Goal: Task Accomplishment & Management: Use online tool/utility

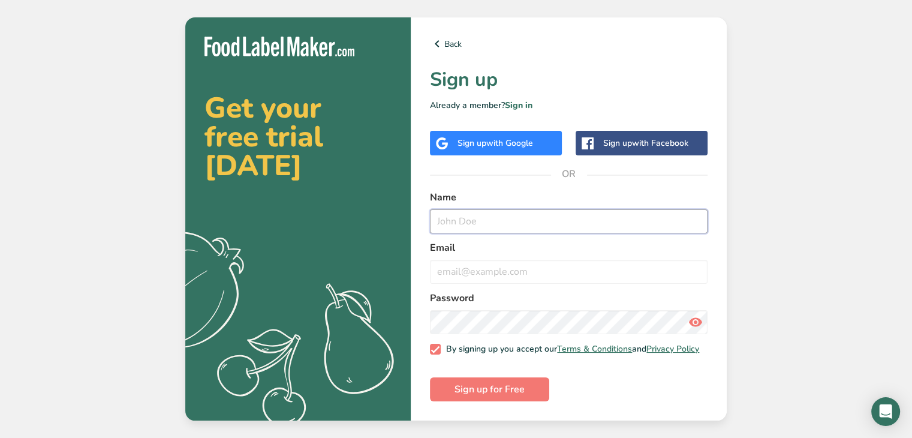
click at [474, 226] on input "text" at bounding box center [569, 221] width 278 height 24
click at [503, 142] on span "with Google" at bounding box center [509, 142] width 47 height 11
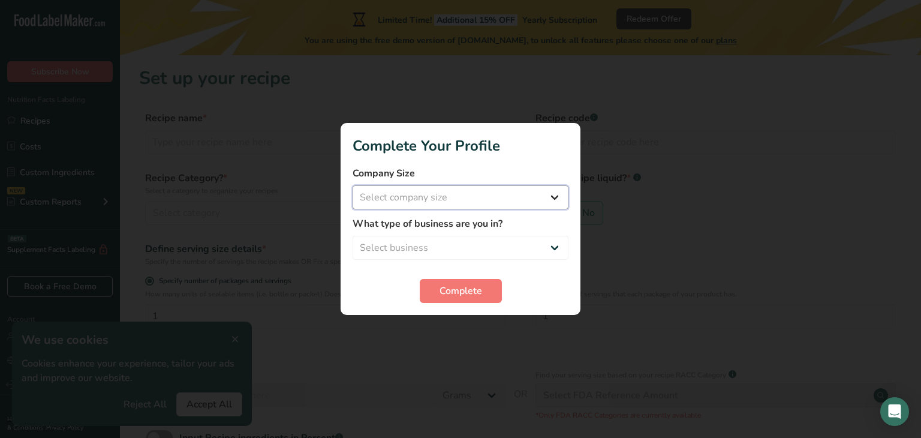
click at [469, 194] on select "Select company size Fewer than 10 Employees 10 to 50 Employees 51 to 500 Employ…" at bounding box center [461, 197] width 216 height 24
select select "1"
click at [353, 185] on select "Select company size Fewer than 10 Employees 10 to 50 Employees 51 to 500 Employ…" at bounding box center [461, 197] width 216 height 24
click at [423, 242] on select "Select business Packaged Food Manufacturer Restaurant & Cafe Bakery Meal Plans …" at bounding box center [461, 248] width 216 height 24
select select "1"
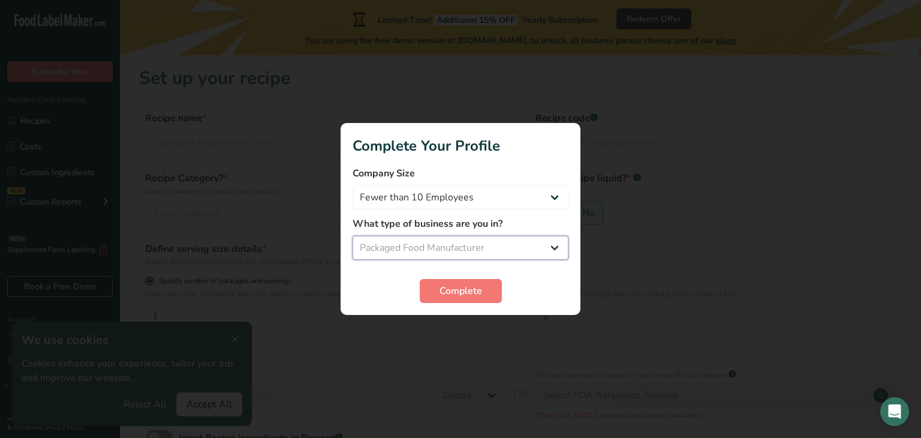
click at [353, 236] on select "Select business Packaged Food Manufacturer Restaurant & Cafe Bakery Meal Plans …" at bounding box center [461, 248] width 216 height 24
click at [470, 295] on span "Complete" at bounding box center [461, 291] width 43 height 14
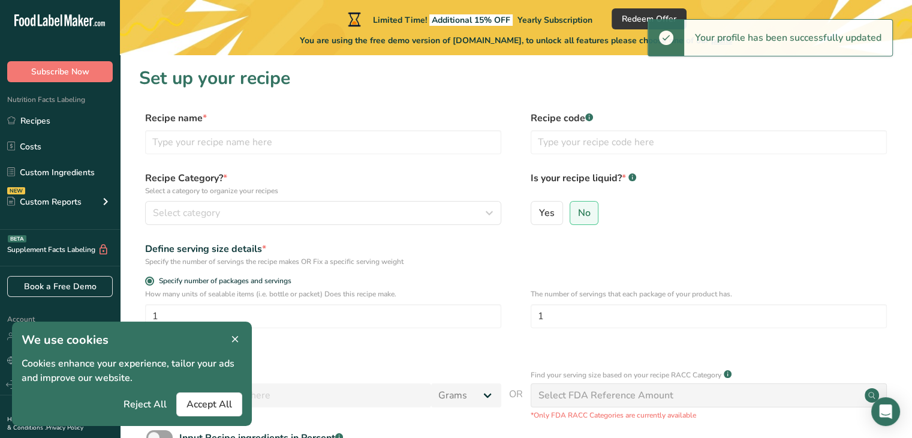
scroll to position [17, 0]
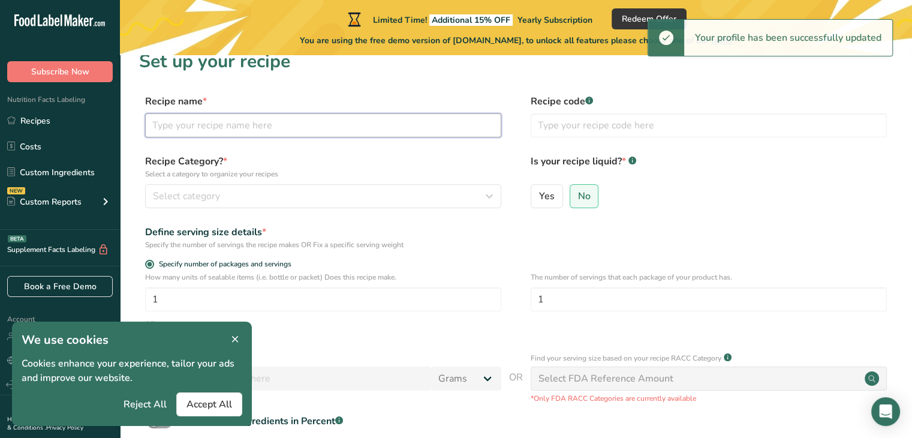
click at [355, 127] on input "text" at bounding box center [323, 125] width 356 height 24
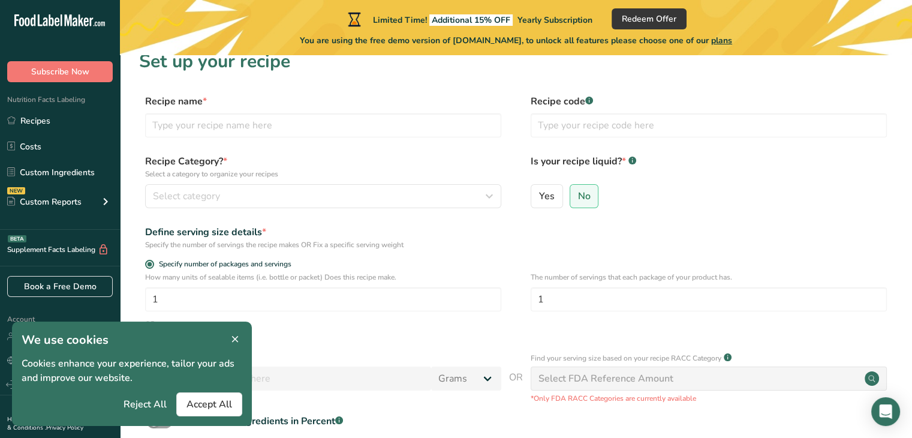
click at [239, 334] on icon at bounding box center [235, 339] width 11 height 17
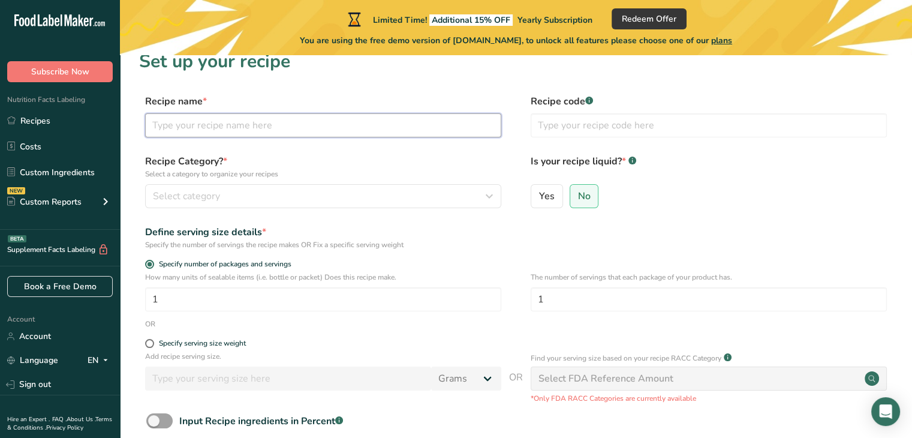
click at [259, 125] on input "text" at bounding box center [323, 125] width 356 height 24
type input "Chocolate Protein Ice Cream"
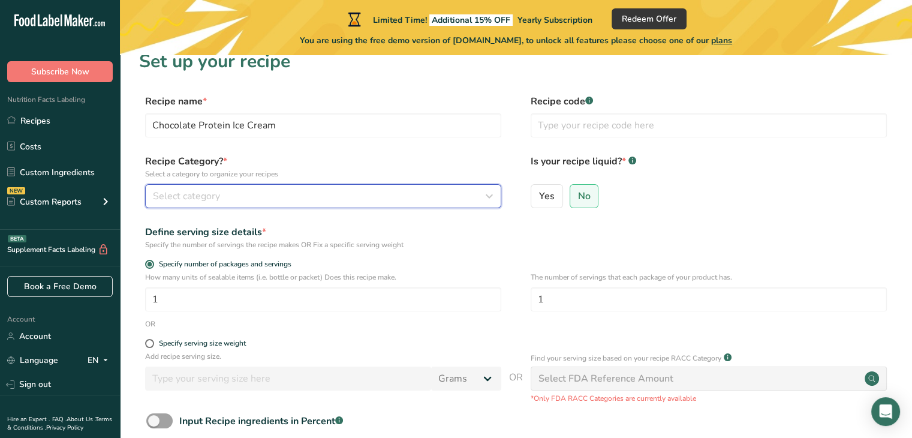
click at [224, 192] on div "Select category" at bounding box center [320, 196] width 334 height 14
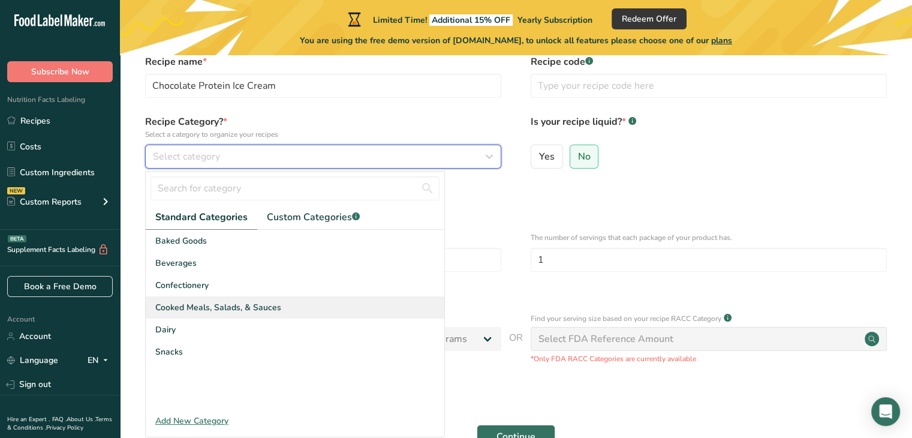
scroll to position [58, 0]
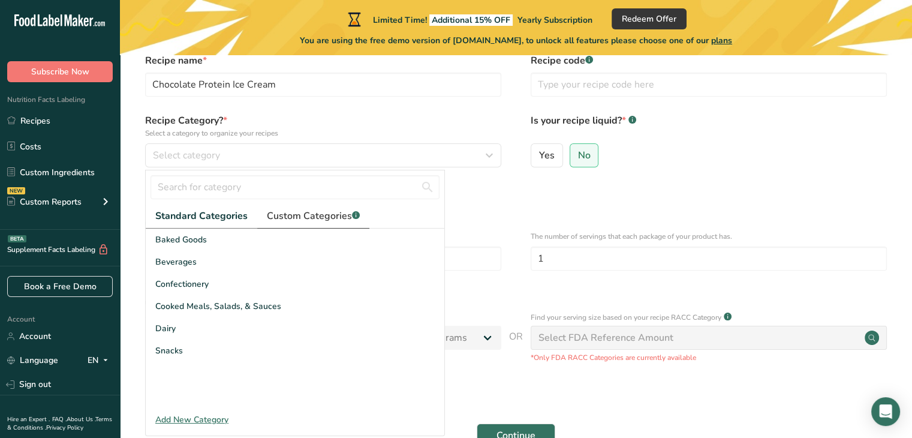
click at [280, 217] on span "Custom Categories .a-a{fill:#347362;}.b-a{fill:#fff;}" at bounding box center [313, 216] width 93 height 14
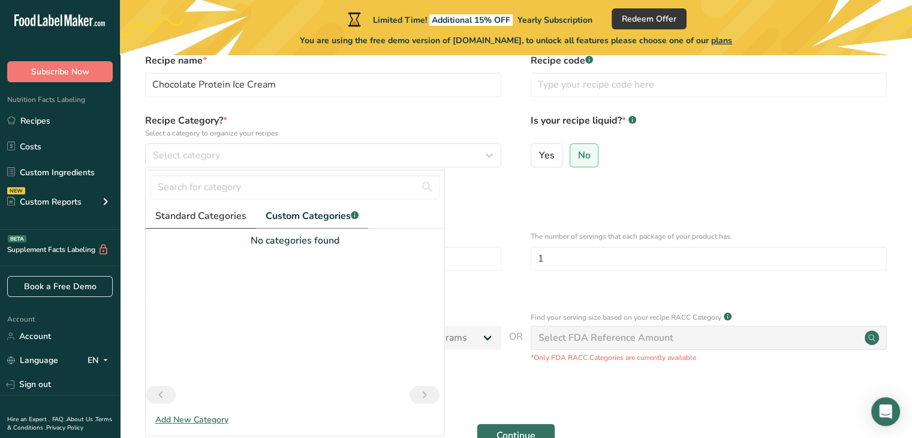
click at [216, 224] on link "Standard Categories" at bounding box center [201, 216] width 110 height 25
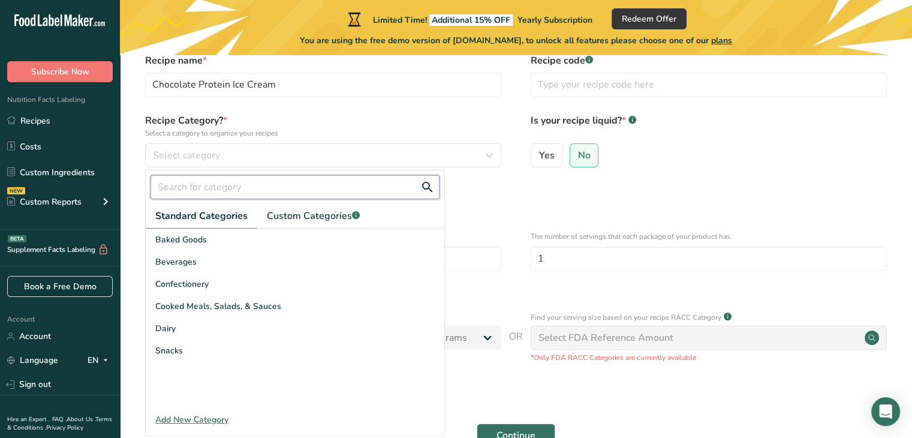
click at [206, 179] on input "text" at bounding box center [295, 187] width 289 height 24
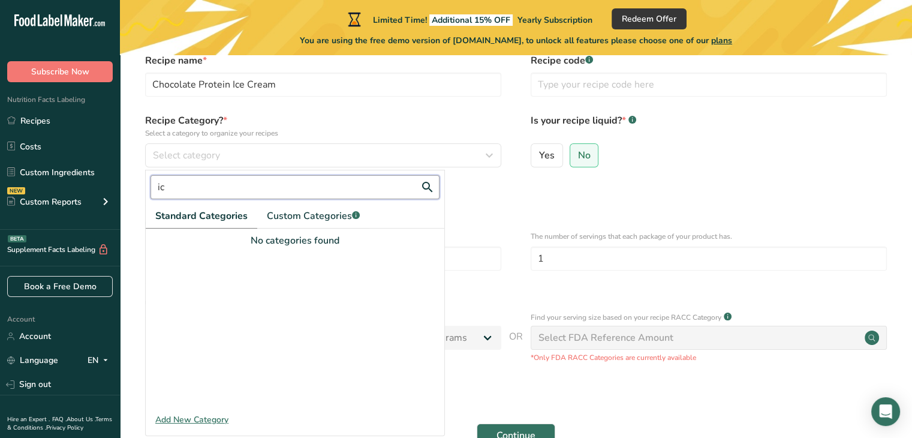
type input "i"
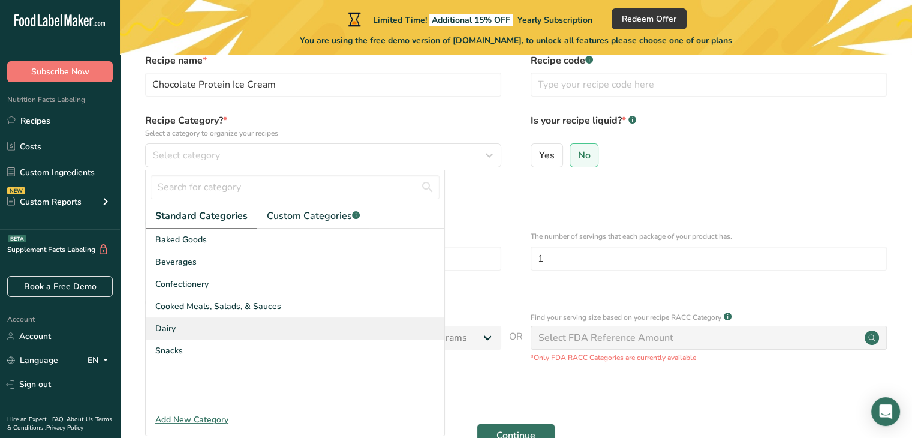
click at [180, 325] on div "Dairy" at bounding box center [295, 328] width 299 height 22
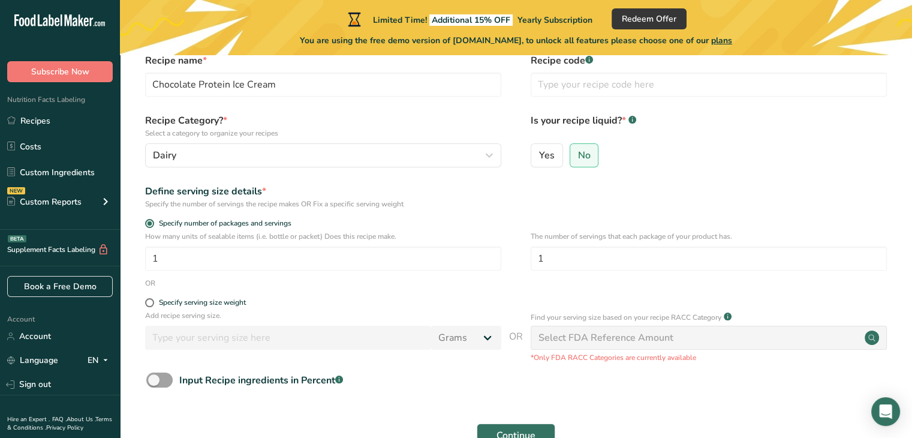
scroll to position [113, 0]
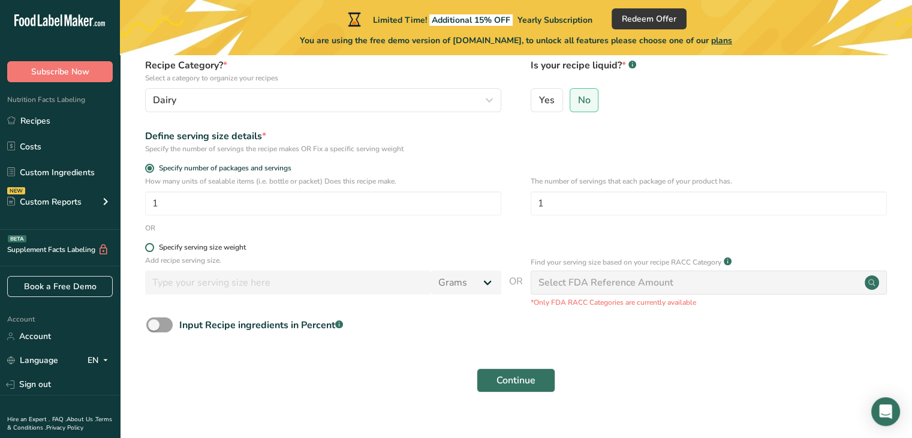
click at [181, 249] on div "Specify serving size weight" at bounding box center [202, 247] width 87 height 9
click at [153, 249] on input "Specify serving size weight" at bounding box center [149, 248] width 8 height 8
radio input "true"
radio input "false"
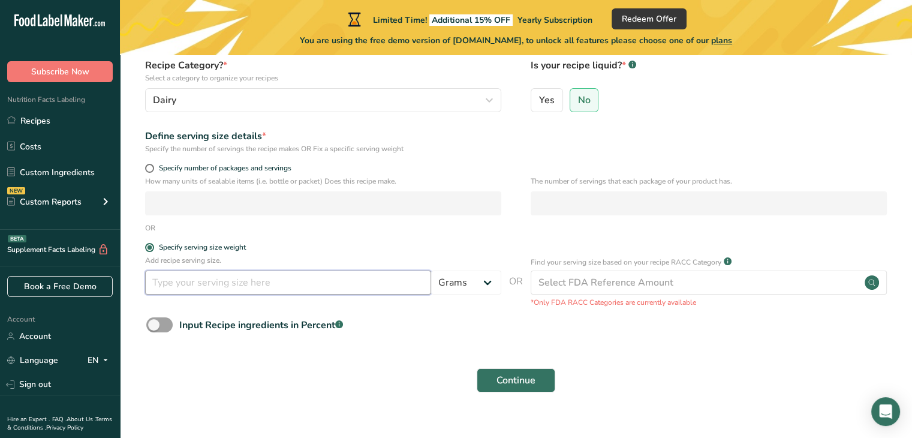
click at [195, 277] on input "number" at bounding box center [288, 283] width 286 height 24
type input "80"
click at [285, 395] on div "Continue" at bounding box center [516, 380] width 754 height 38
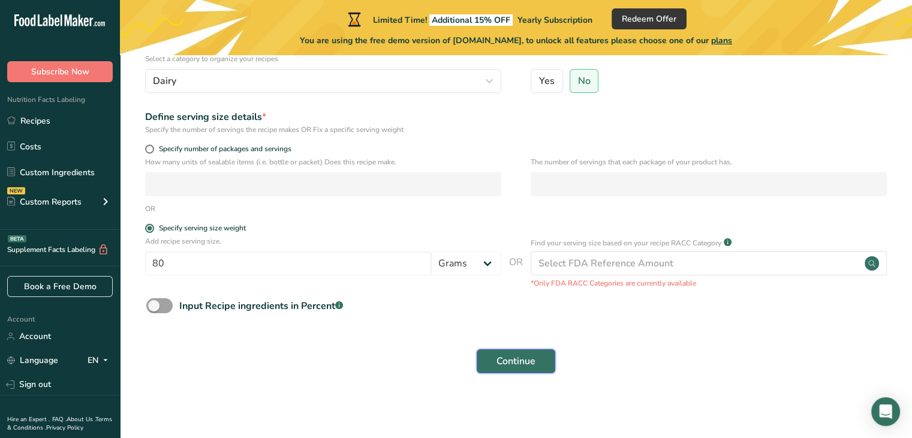
click at [512, 365] on span "Continue" at bounding box center [516, 361] width 39 height 14
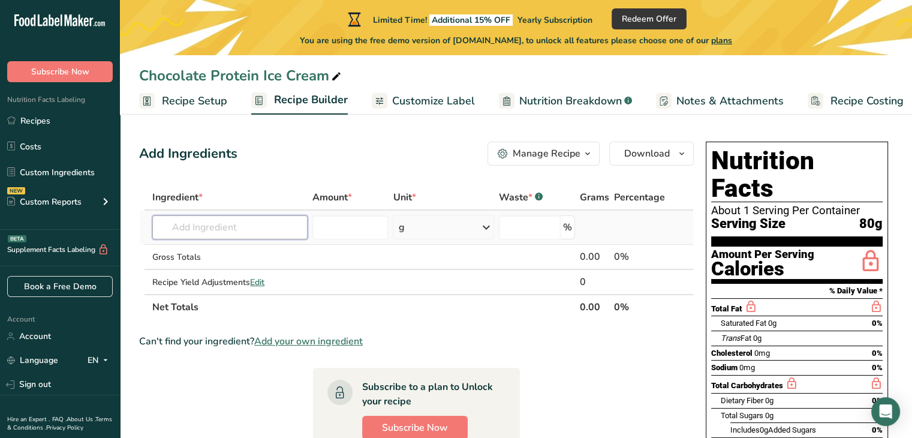
click at [226, 231] on input "text" at bounding box center [229, 227] width 155 height 24
click at [641, 159] on span "Download" at bounding box center [647, 153] width 46 height 14
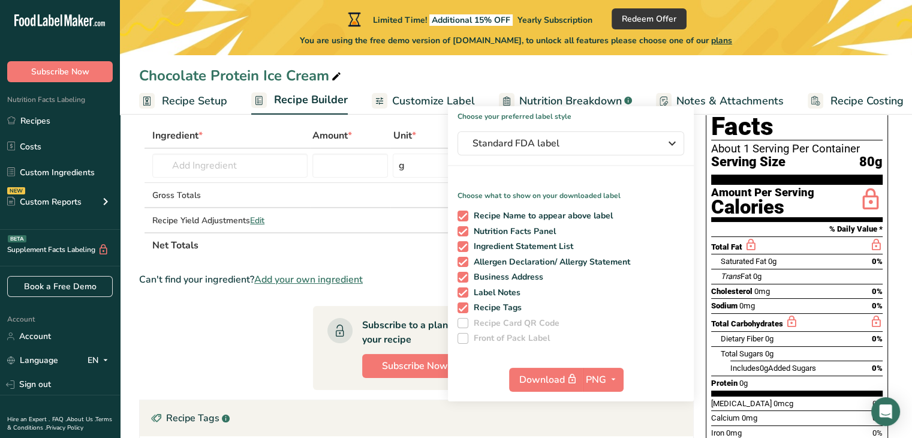
scroll to position [61, 0]
click at [363, 278] on span "Add your own ingredient" at bounding box center [308, 280] width 109 height 14
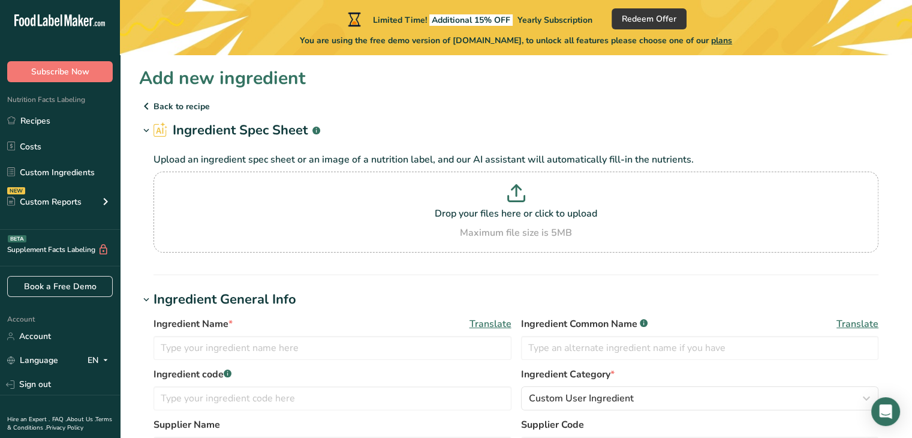
click at [146, 110] on icon at bounding box center [146, 106] width 14 height 22
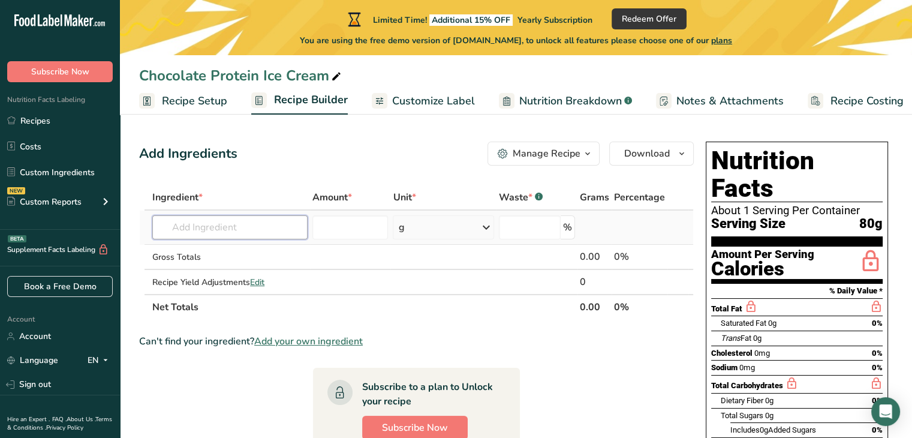
click at [227, 227] on input "text" at bounding box center [229, 227] width 155 height 24
type input "h"
type input "semi skimmed milk"
click at [233, 269] on div "Add your own ingredient" at bounding box center [230, 271] width 136 height 13
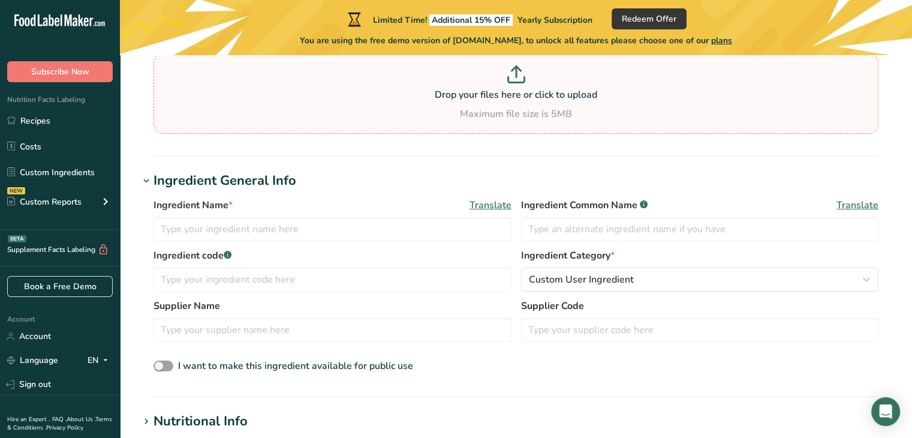
scroll to position [124, 0]
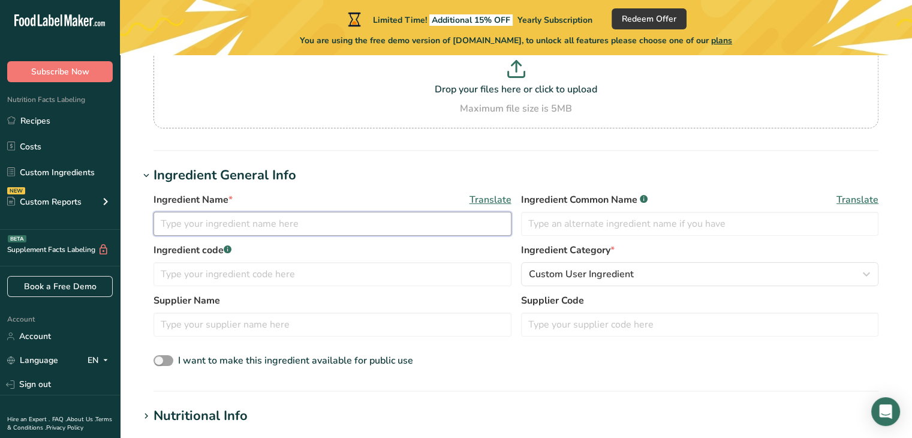
click at [265, 215] on input "text" at bounding box center [333, 224] width 358 height 24
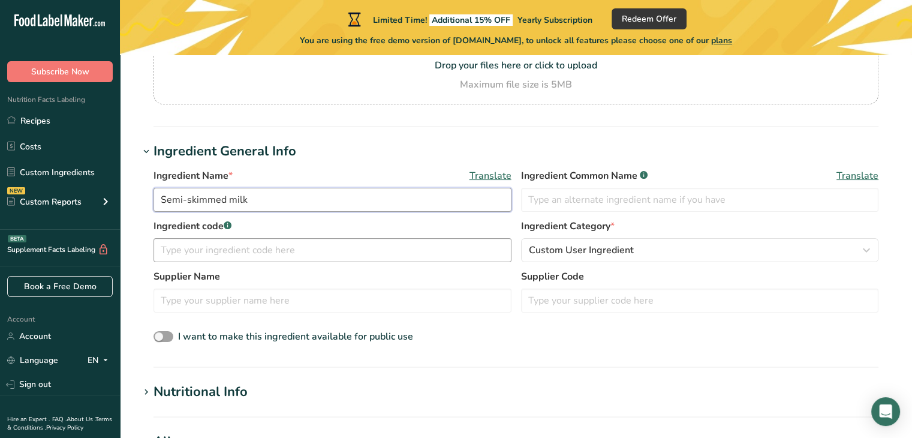
scroll to position [283, 0]
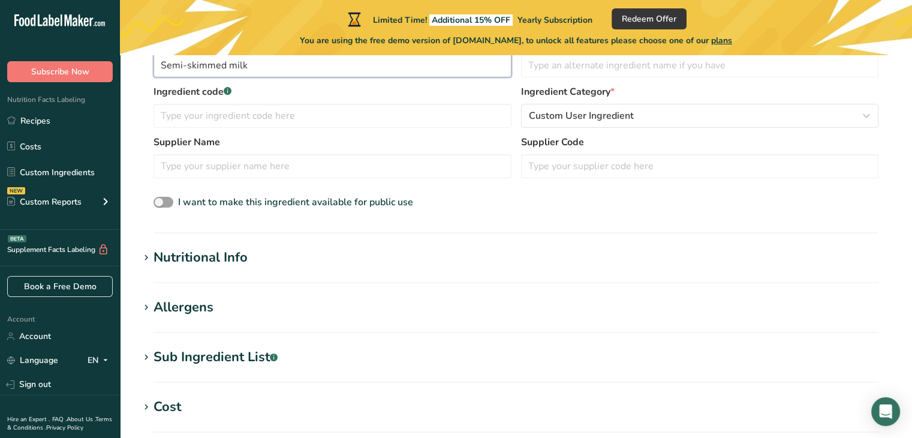
type input "Semi-skimmed milk"
click at [222, 262] on div "Nutritional Info" at bounding box center [201, 258] width 94 height 20
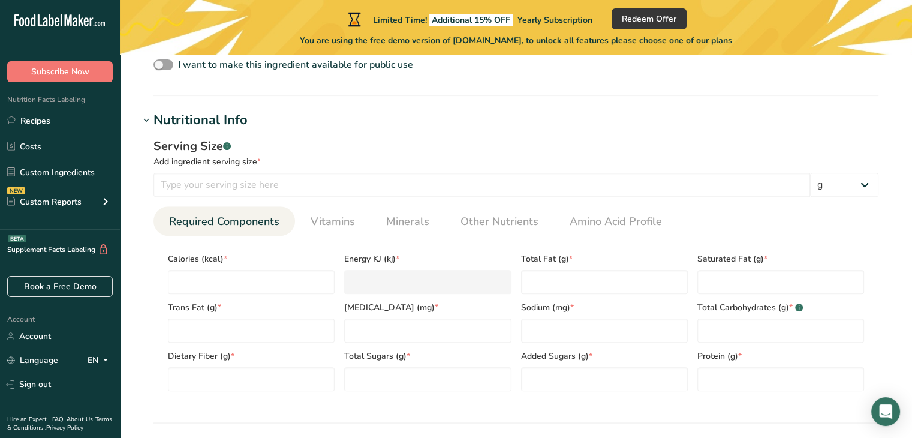
scroll to position [450, 0]
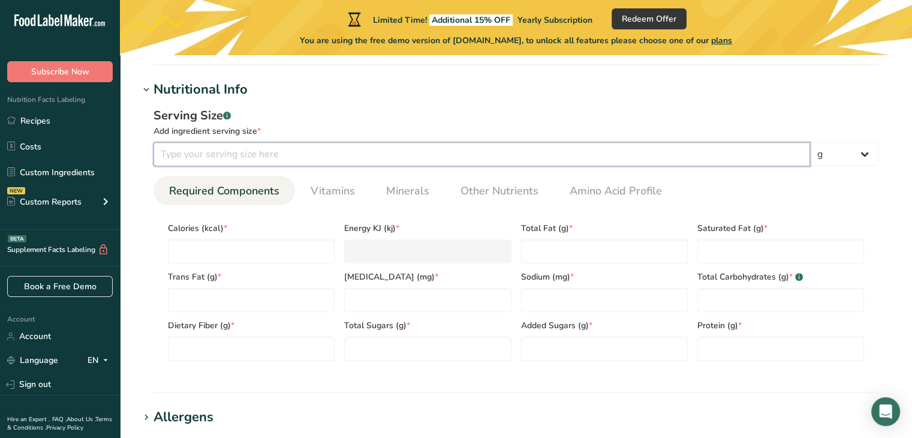
click at [293, 151] on input "number" at bounding box center [482, 154] width 657 height 24
type input "100"
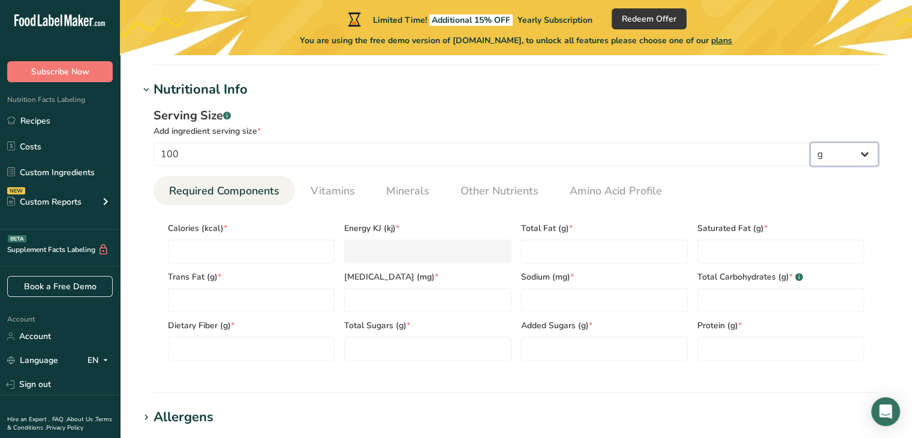
click at [813, 148] on select "g kg mg mcg lb oz l mL fl oz tbsp tsp cup qt gallon" at bounding box center [844, 154] width 68 height 24
select select "17"
click at [810, 142] on select "g kg mg mcg lb oz l mL fl oz tbsp tsp cup qt gallon" at bounding box center [844, 154] width 68 height 24
select select "22"
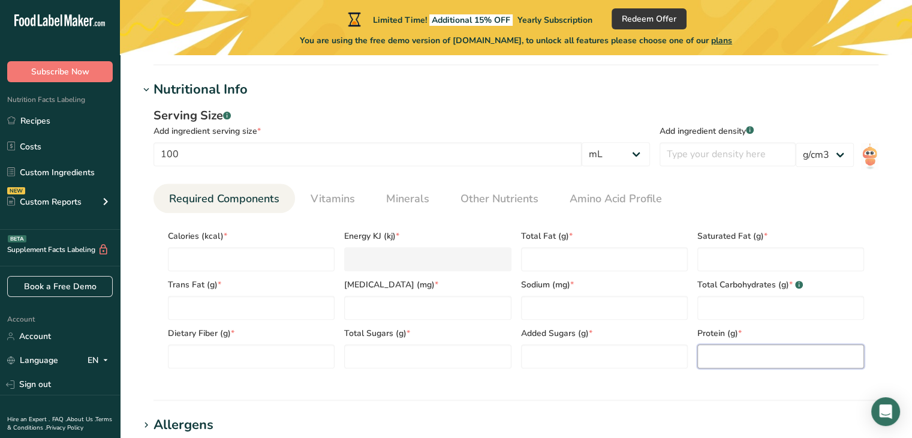
click at [719, 349] on input "number" at bounding box center [781, 356] width 167 height 24
type input "3.6"
click at [631, 361] on Sugars "number" at bounding box center [604, 356] width 167 height 24
type Sugars "0"
click at [449, 368] on Sugars "number" at bounding box center [427, 356] width 167 height 24
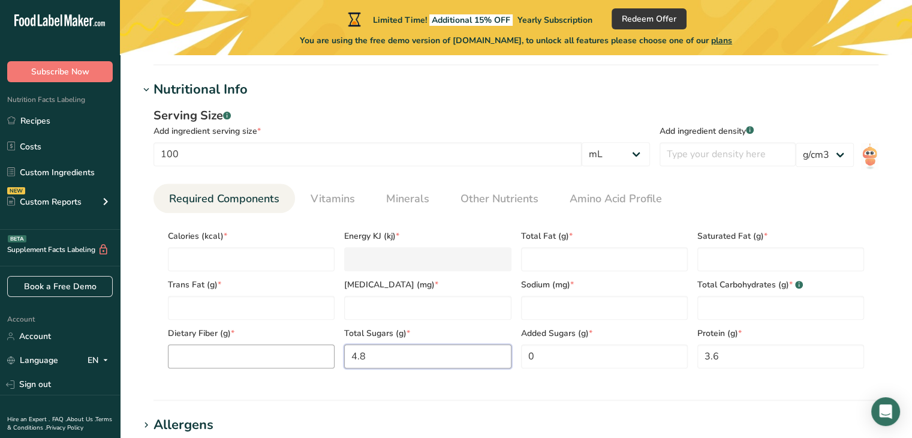
type Sugars "4.8"
click at [292, 357] on Fiber "number" at bounding box center [251, 356] width 167 height 24
type Fiber "0"
click at [639, 265] on Fat "number" at bounding box center [604, 259] width 167 height 24
type Fat "1.5"
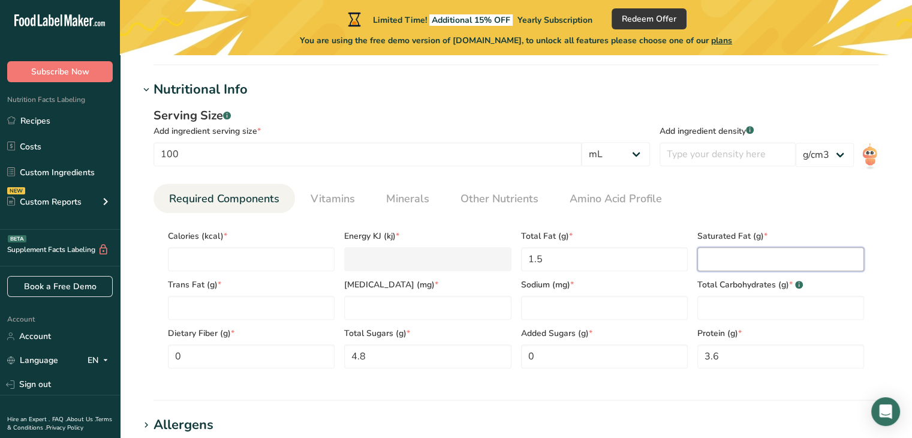
click at [789, 259] on Fat "number" at bounding box center [781, 259] width 167 height 24
type Fat "1.1"
click at [312, 315] on Fat "number" at bounding box center [251, 308] width 167 height 24
type Fat "0.4"
click at [380, 313] on input "number" at bounding box center [427, 308] width 167 height 24
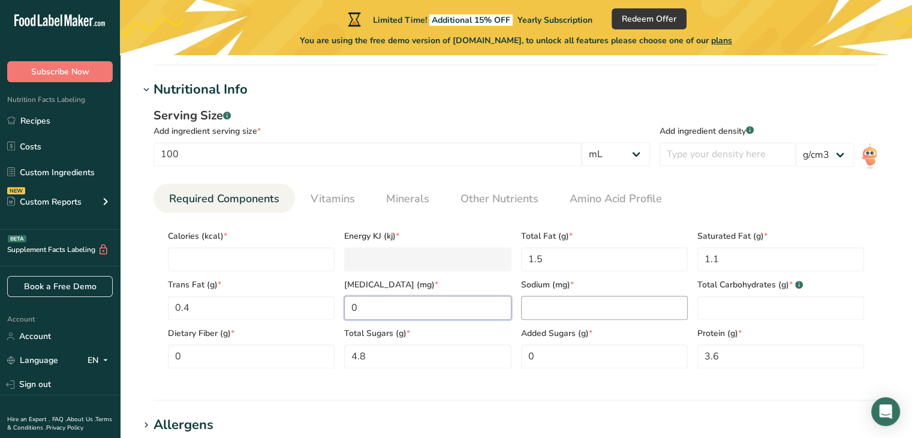
type input "0"
click at [567, 305] on input "number" at bounding box center [604, 308] width 167 height 24
type input "0"
click at [720, 311] on Carbohydrates "number" at bounding box center [781, 308] width 167 height 24
type Carbohydrates "8"
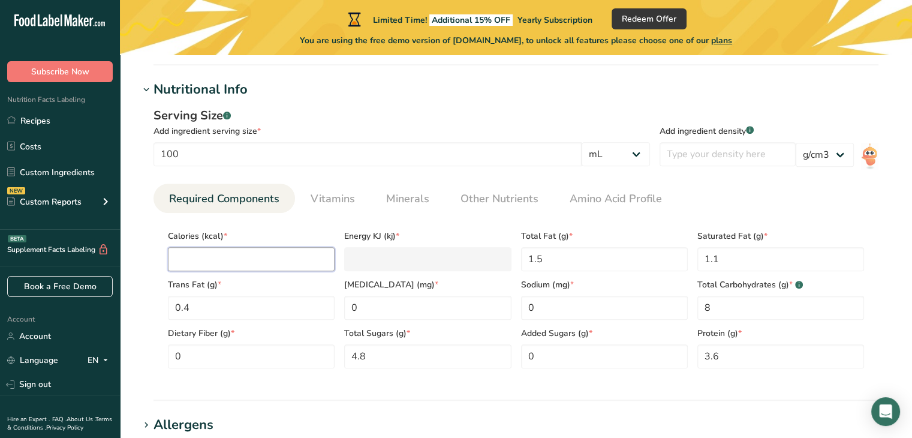
click at [230, 249] on input "number" at bounding box center [251, 259] width 167 height 24
type input "4"
type KJ "16.7"
type input "48"
type KJ "200.8"
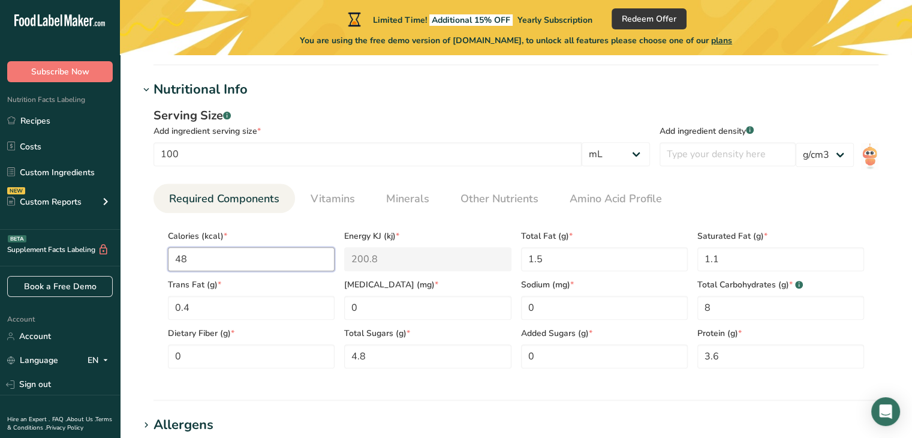
type input "48"
click at [343, 226] on div "Energy KJ (kj) * 200.8" at bounding box center [428, 247] width 176 height 49
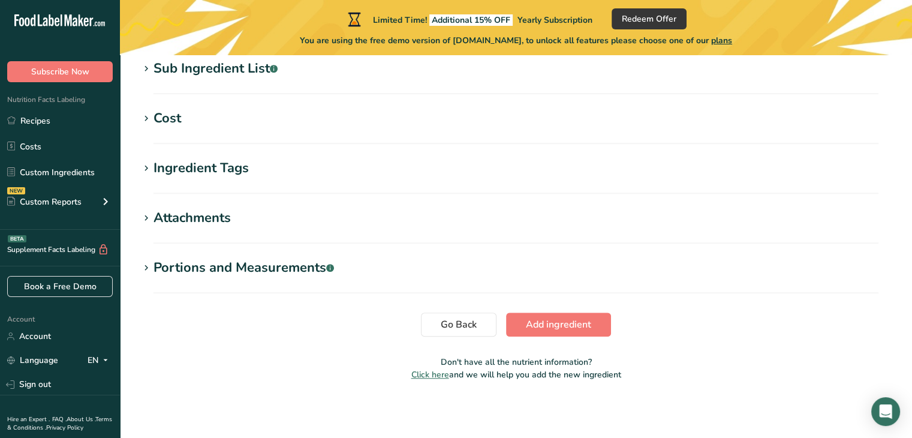
scroll to position [857, 0]
click at [547, 320] on span "Add ingredient" at bounding box center [558, 324] width 65 height 14
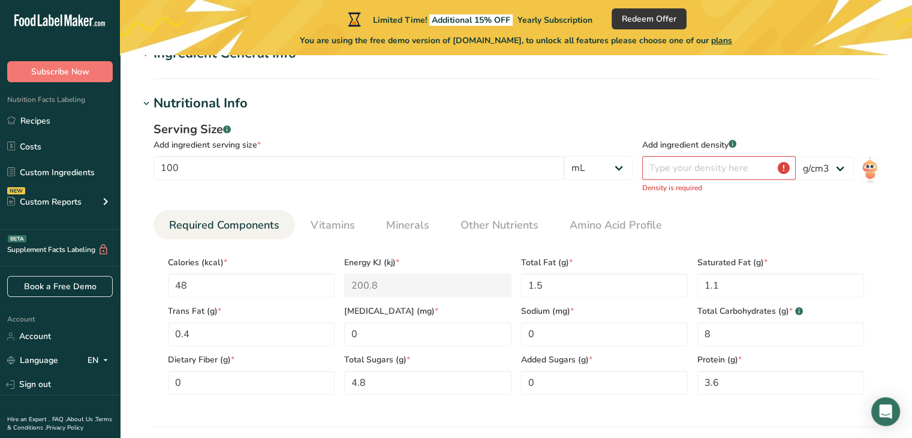
scroll to position [119, 0]
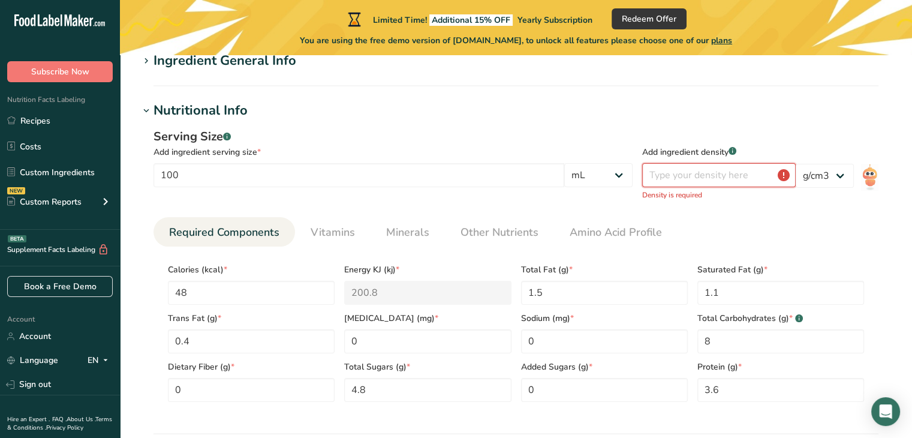
click at [717, 181] on input "number" at bounding box center [719, 175] width 154 height 24
click at [810, 180] on select "lb/ft3 g/cm3" at bounding box center [825, 176] width 58 height 24
click at [796, 164] on select "lb/ft3 g/cm3" at bounding box center [825, 176] width 58 height 24
click at [810, 179] on select "lb/ft3 g/cm3" at bounding box center [825, 176] width 58 height 24
select select "22"
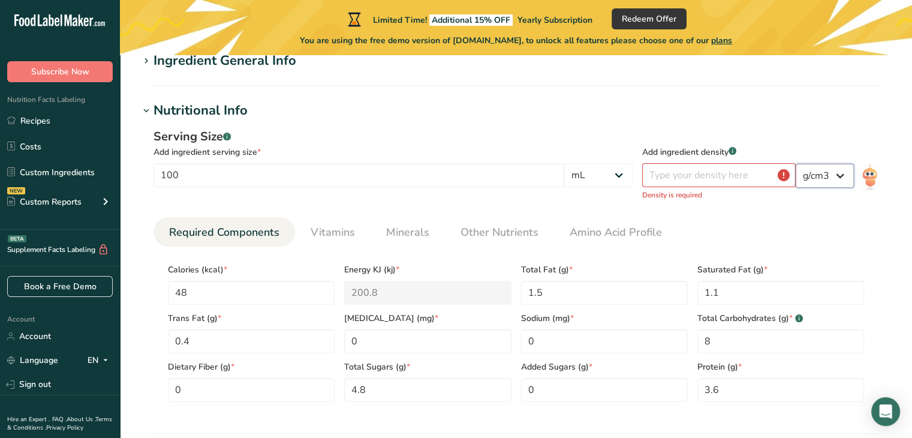
click at [796, 164] on select "lb/ft3 g/cm3" at bounding box center [825, 176] width 58 height 24
click at [727, 178] on input "number" at bounding box center [719, 175] width 154 height 24
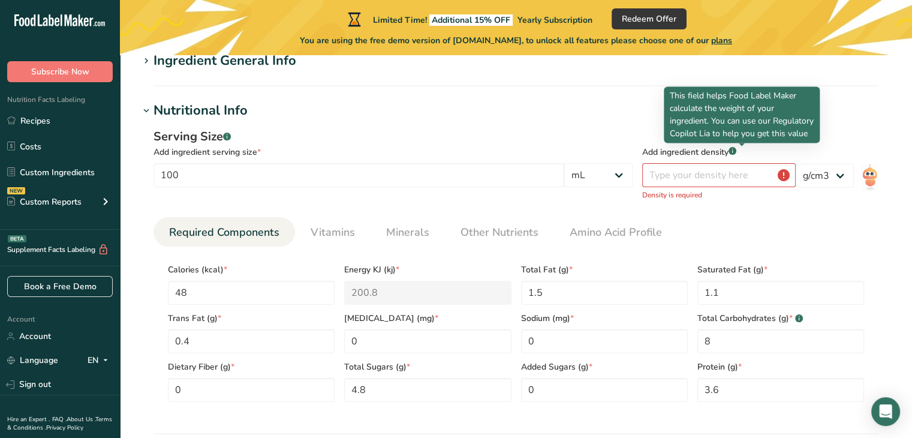
click at [737, 153] on rect at bounding box center [733, 151] width 8 height 8
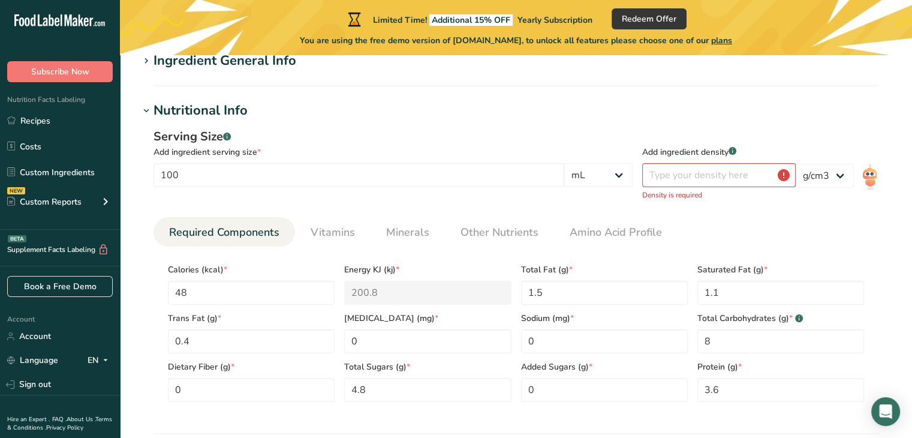
click at [737, 154] on rect at bounding box center [733, 151] width 8 height 8
click at [818, 167] on select "lb/ft3 g/cm3" at bounding box center [825, 176] width 58 height 24
click at [796, 164] on select "lb/ft3 g/cm3" at bounding box center [825, 176] width 58 height 24
click at [682, 178] on input "number" at bounding box center [719, 175] width 154 height 24
type input "1"
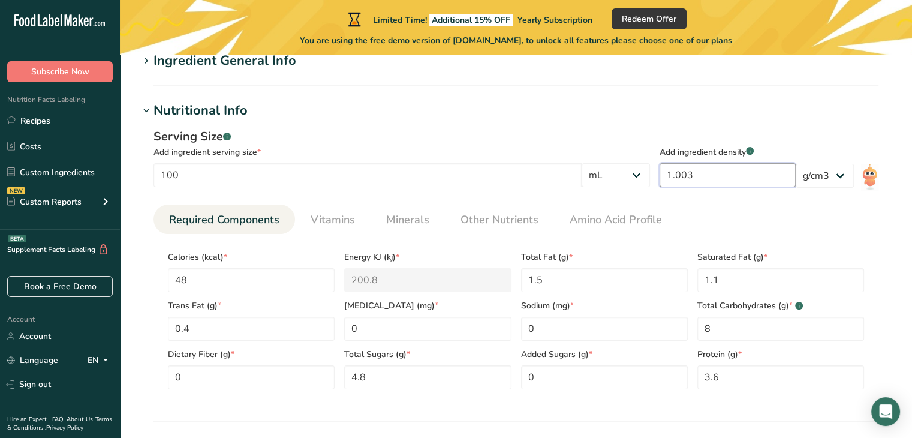
type input "1.003"
click at [699, 220] on ul "Required Components Vitamins Minerals Other Nutrients Amino Acid Profile" at bounding box center [516, 219] width 725 height 29
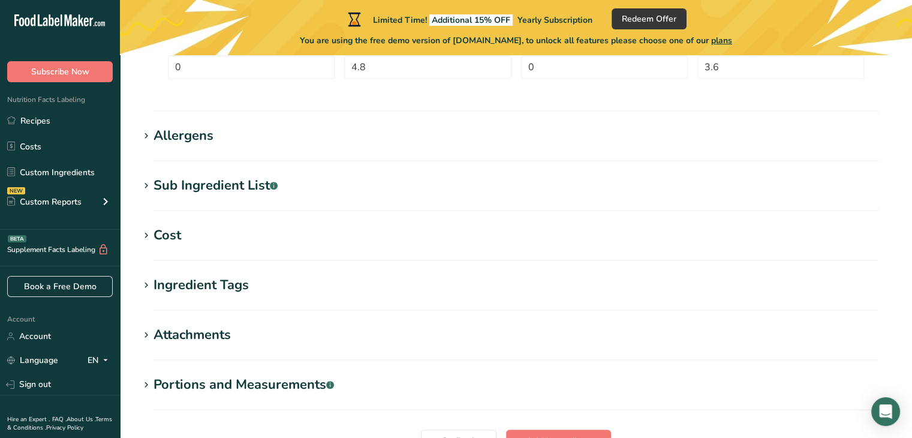
scroll to position [547, 0]
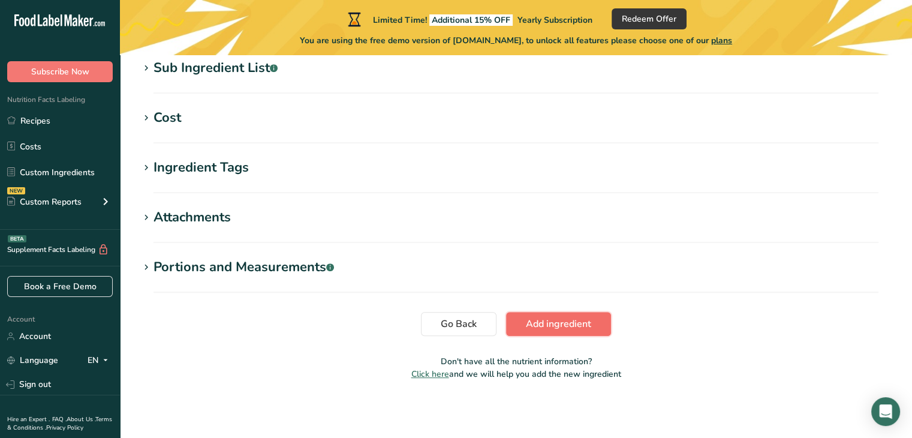
click at [557, 324] on span "Add ingredient" at bounding box center [558, 324] width 65 height 14
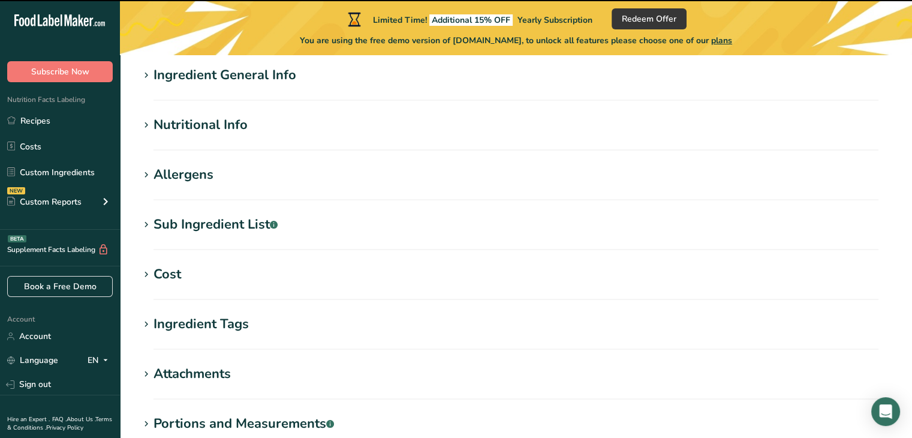
scroll to position [0, 0]
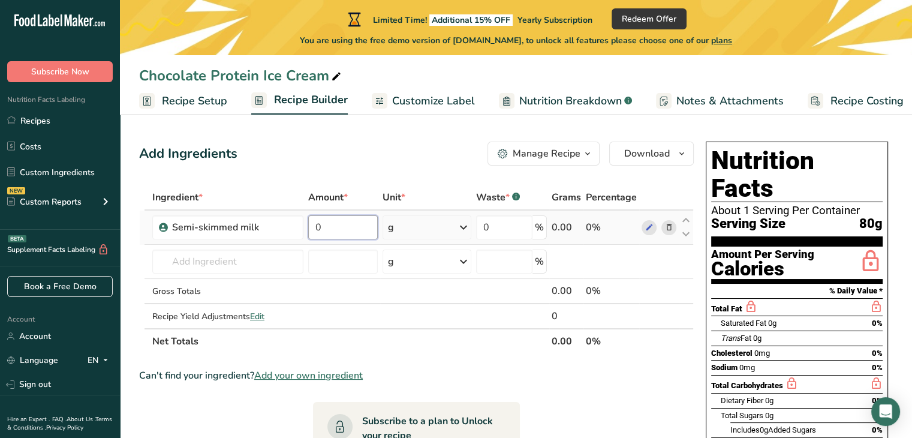
click at [343, 226] on input "0" at bounding box center [343, 227] width 70 height 24
type input "255"
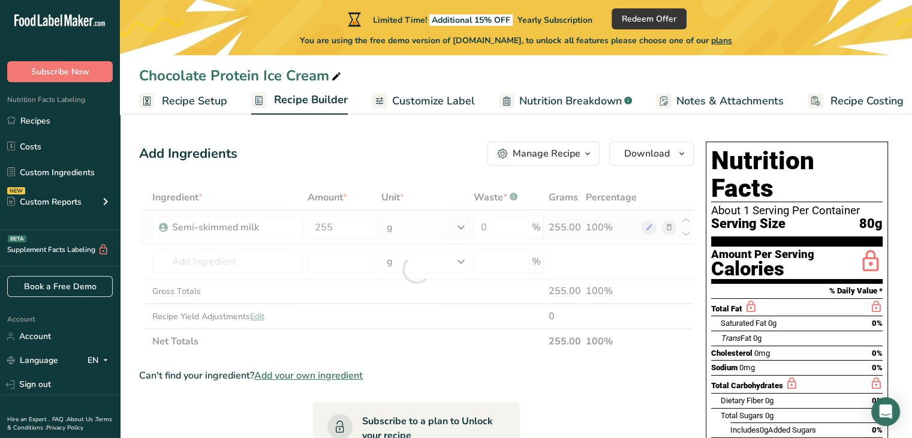
click at [397, 228] on div "Ingredient * Amount * Unit * Waste * .a-a{fill:#347362;}.b-a{fill:#fff;} Grams …" at bounding box center [416, 269] width 555 height 169
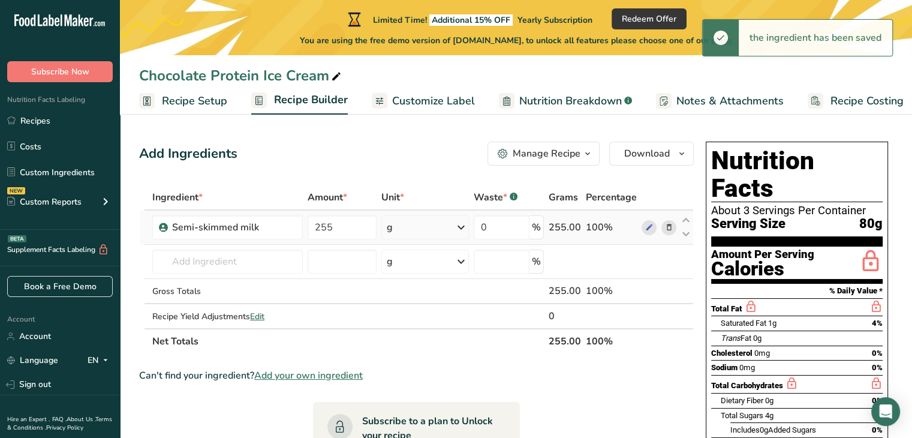
click at [404, 230] on div "g" at bounding box center [425, 227] width 88 height 24
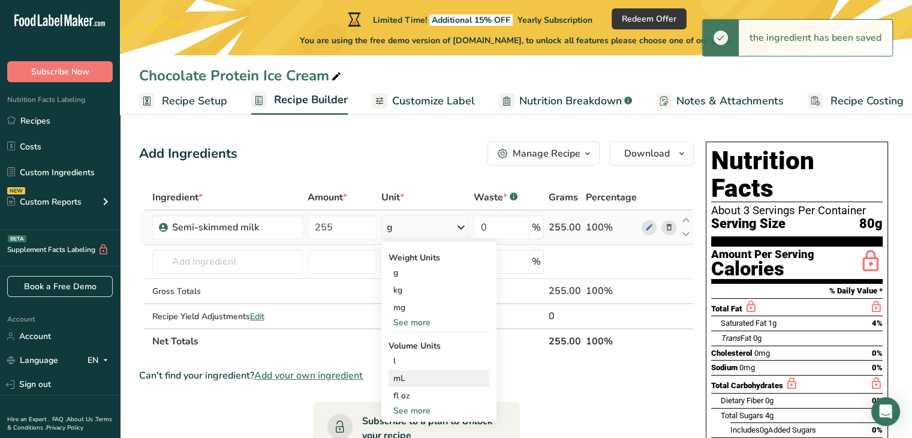
click at [403, 377] on div "mL" at bounding box center [438, 378] width 91 height 13
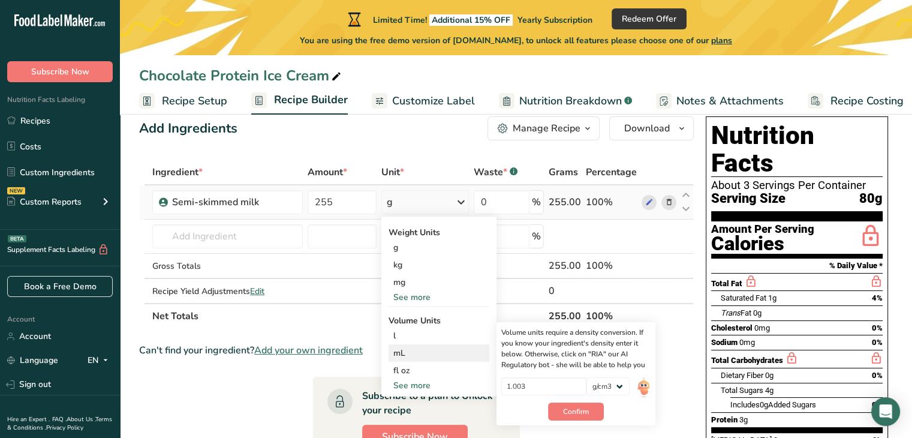
scroll to position [34, 0]
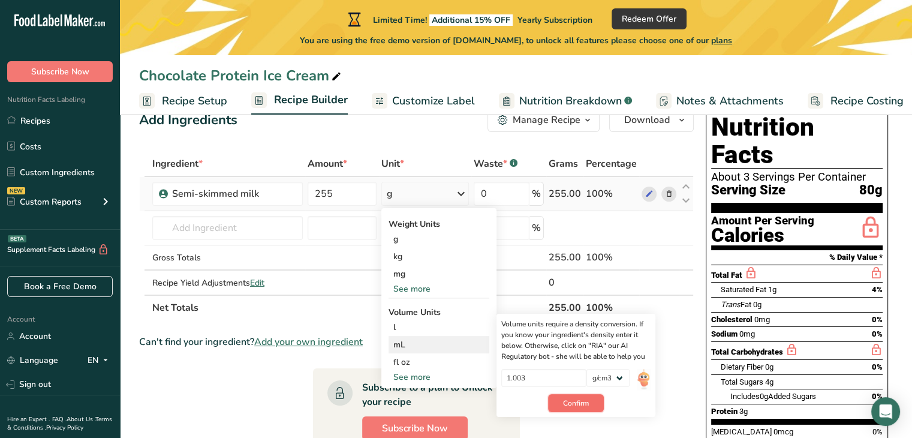
click at [573, 398] on span "Confirm" at bounding box center [576, 403] width 26 height 11
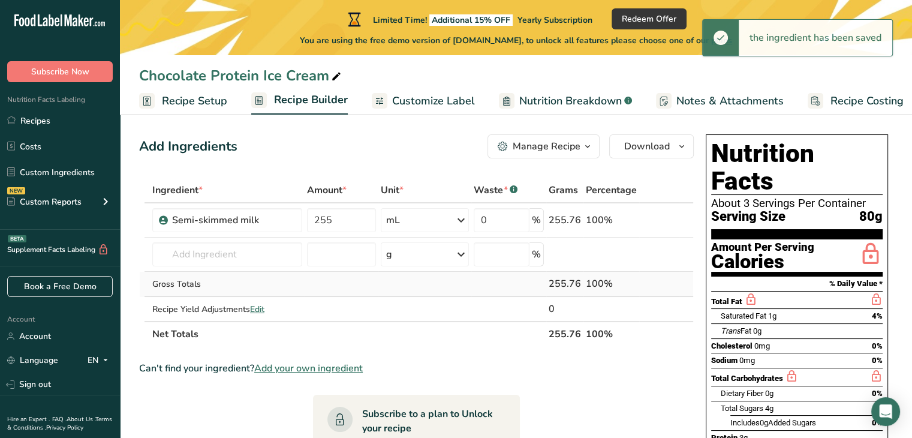
scroll to position [0, 0]
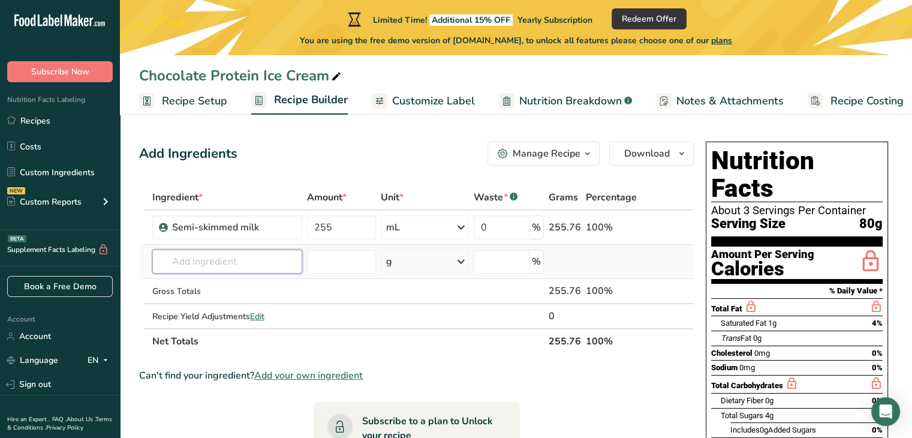
click at [242, 262] on input "text" at bounding box center [227, 262] width 150 height 24
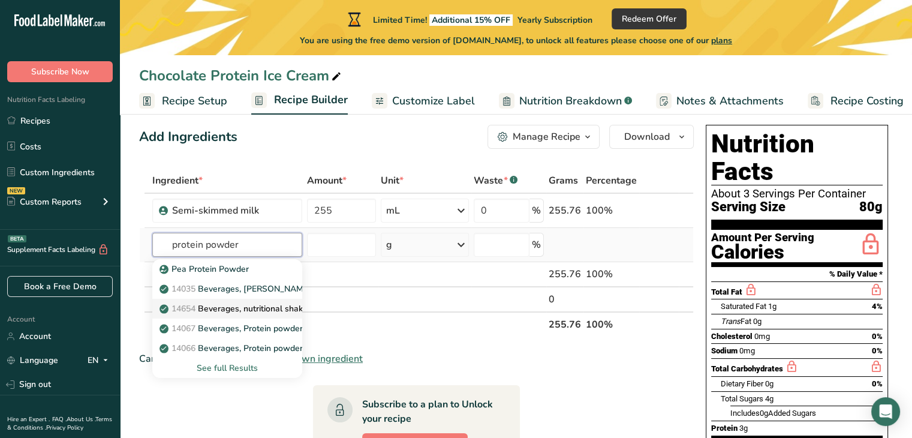
scroll to position [17, 0]
type input "protein powder"
click at [214, 331] on p "14067 Beverages, Protein powder soy based" at bounding box center [253, 328] width 182 height 13
type input "Beverages, Protein powder soy based"
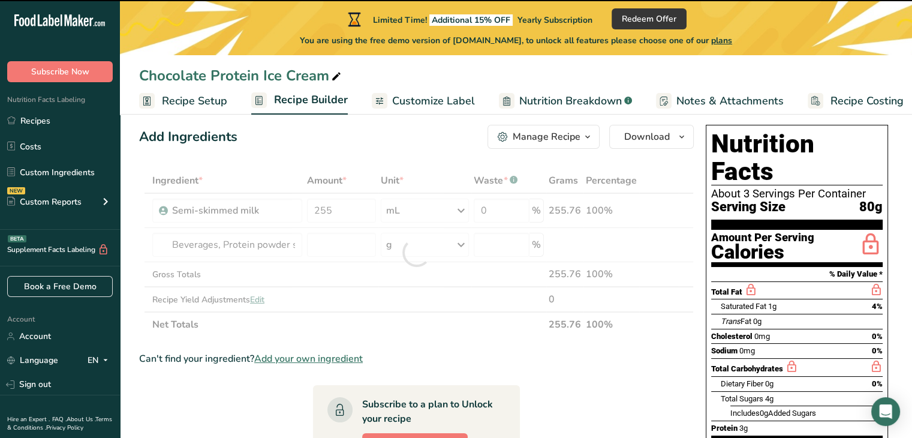
type input "0"
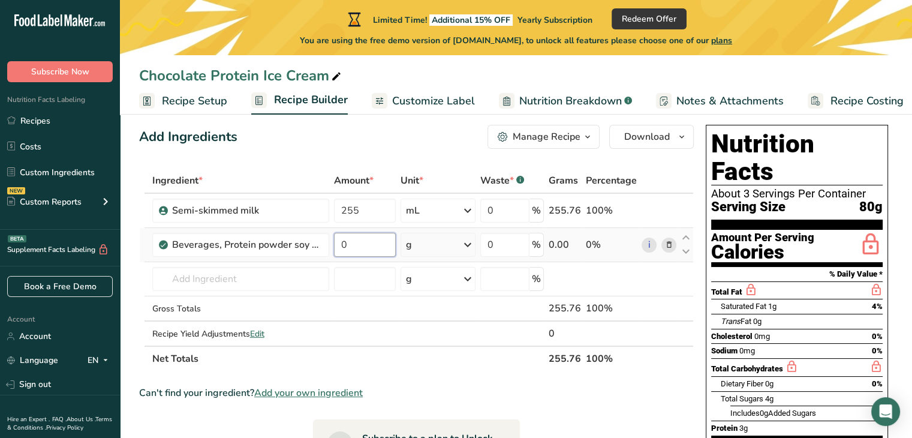
click at [371, 241] on input "0" at bounding box center [365, 245] width 62 height 24
type input "65"
click at [474, 375] on section "Ingredient * Amount * Unit * Waste * .a-a{fill:#347362;}.b-a{fill:#fff;} Grams …" at bounding box center [416, 429] width 555 height 523
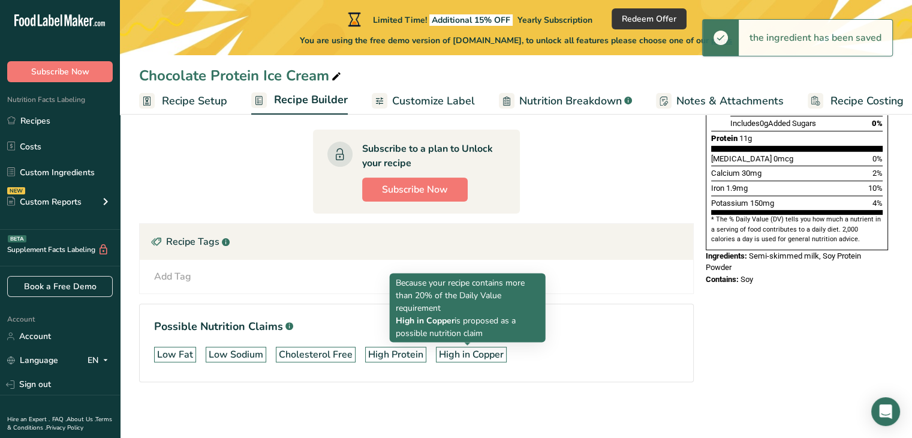
scroll to position [0, 0]
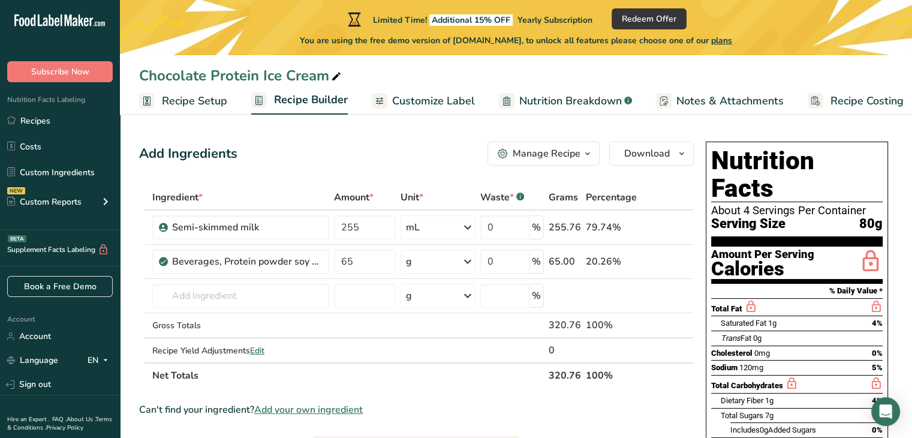
click at [414, 97] on span "Customize Label" at bounding box center [433, 101] width 83 height 16
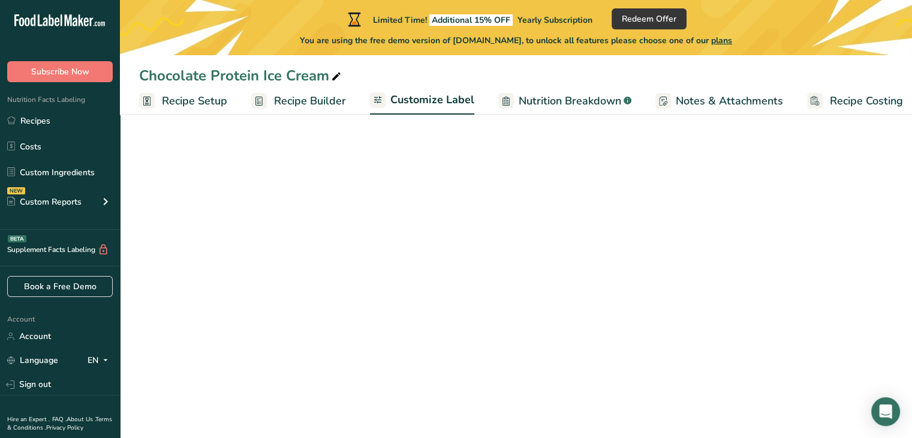
scroll to position [0, 10]
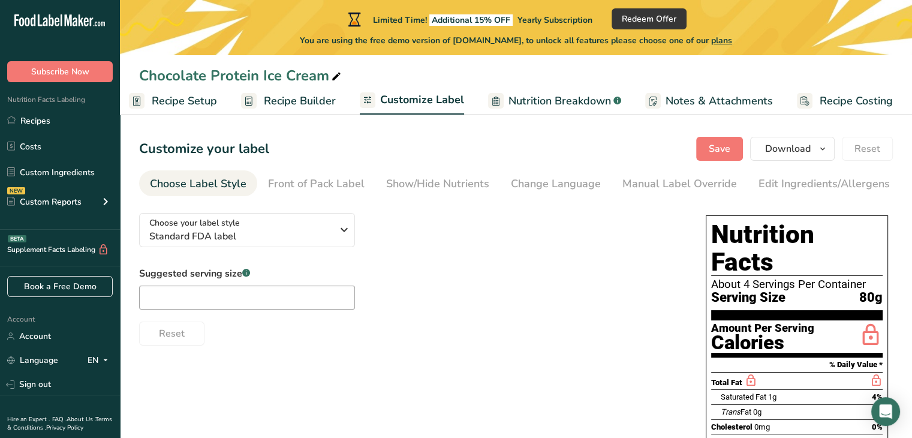
click at [512, 100] on span "Nutrition Breakdown" at bounding box center [560, 101] width 103 height 16
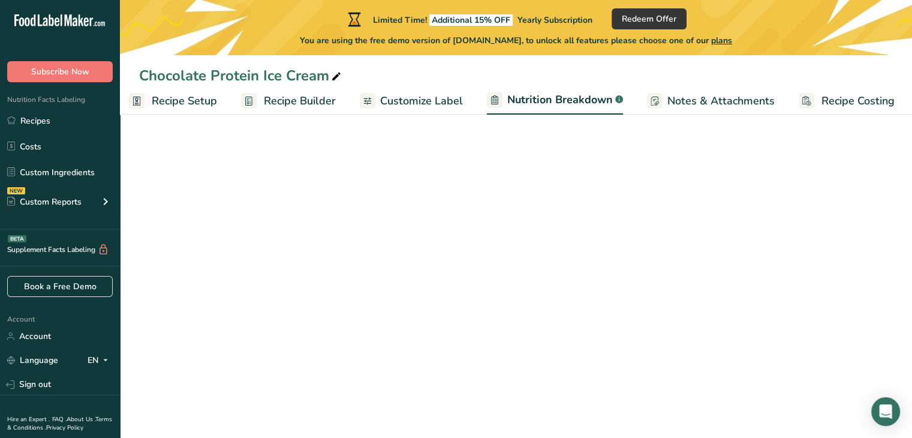
scroll to position [0, 11]
select select "Calories"
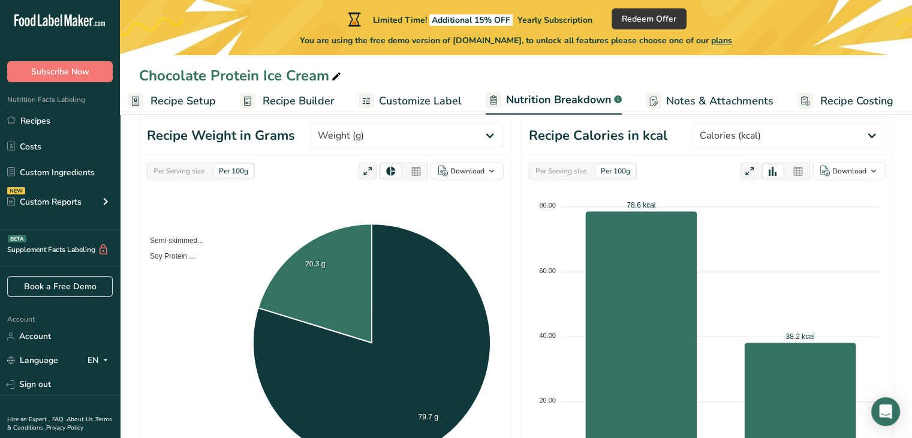
scroll to position [0, 0]
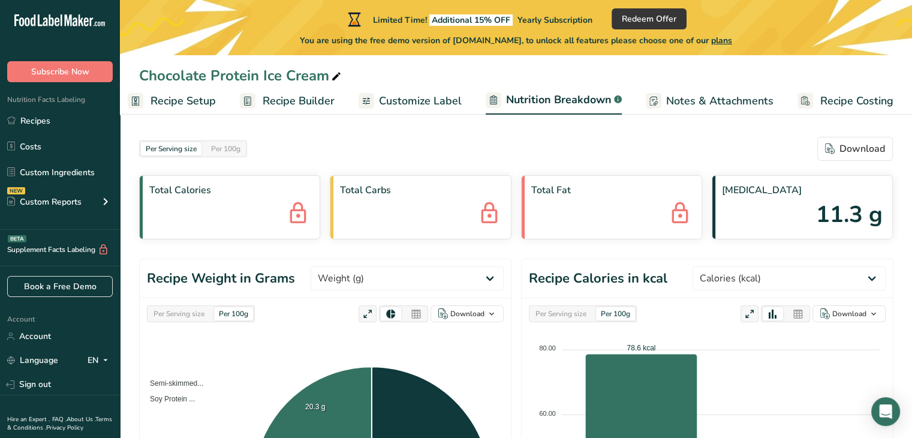
click at [681, 97] on span "Notes & Attachments" at bounding box center [719, 101] width 107 height 16
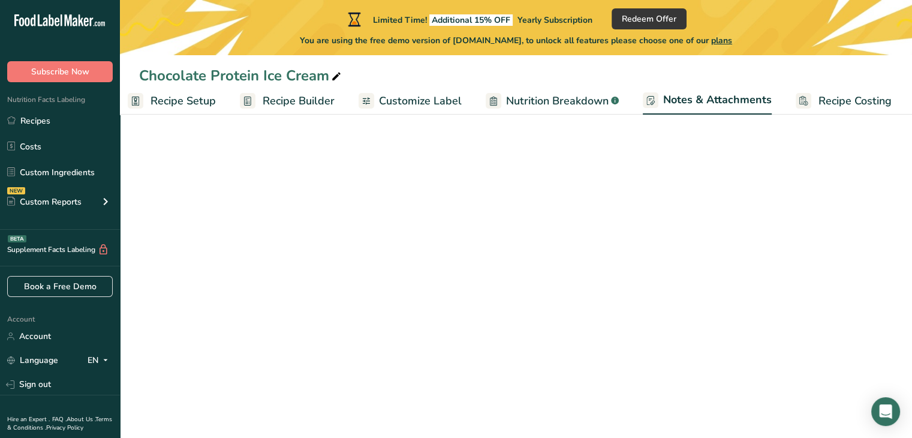
scroll to position [0, 11]
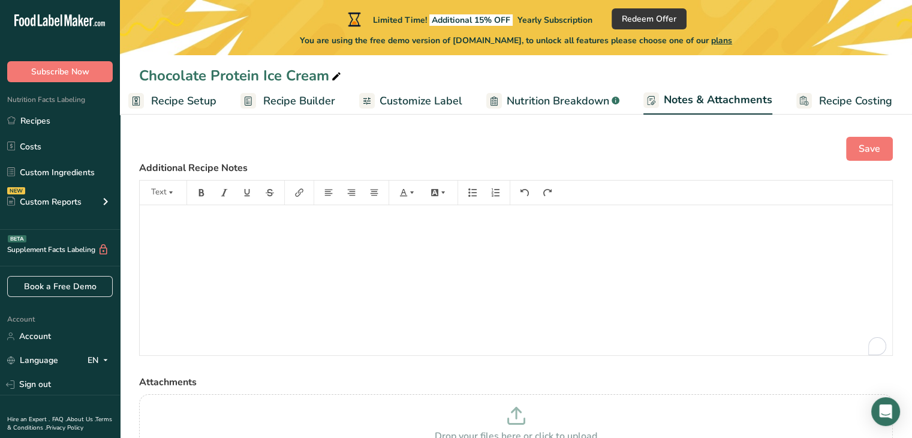
click at [414, 109] on span "Customize Label" at bounding box center [421, 101] width 83 height 16
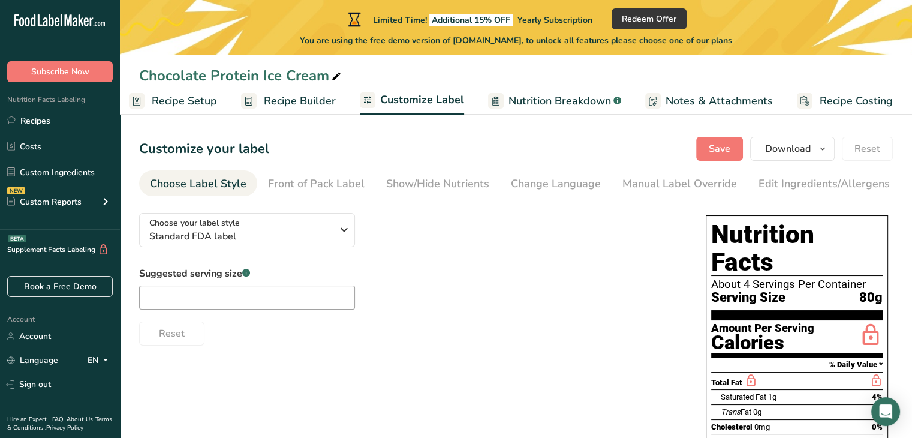
click at [205, 109] on link "Recipe Setup" at bounding box center [173, 101] width 88 height 27
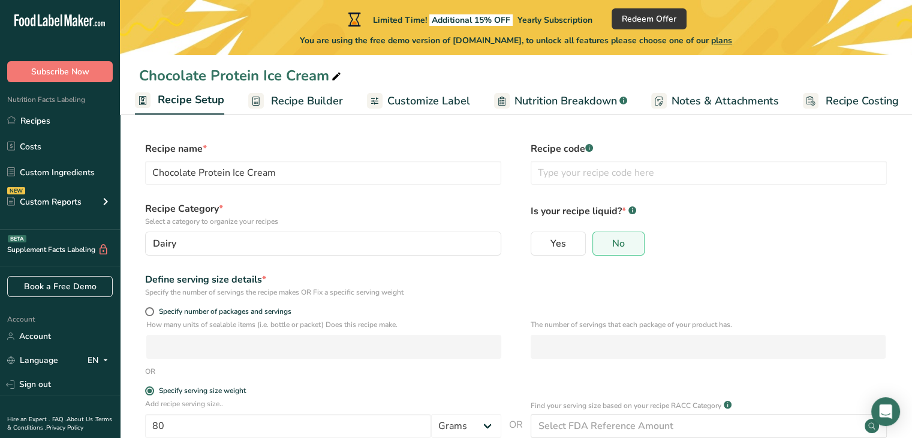
click at [310, 106] on span "Recipe Builder" at bounding box center [307, 101] width 72 height 16
